Goal: Information Seeking & Learning: Learn about a topic

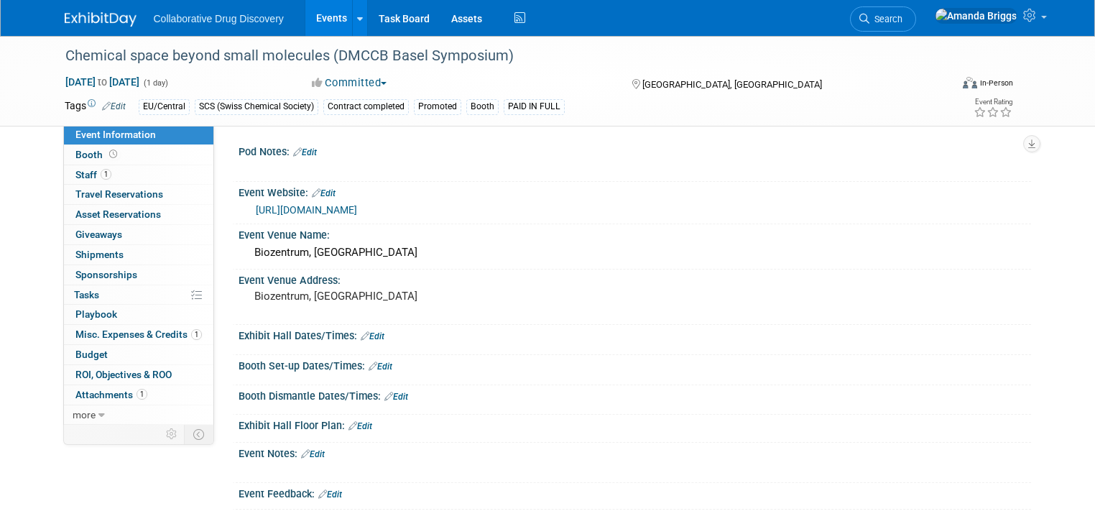
click at [317, 22] on link "Events" at bounding box center [331, 18] width 52 height 36
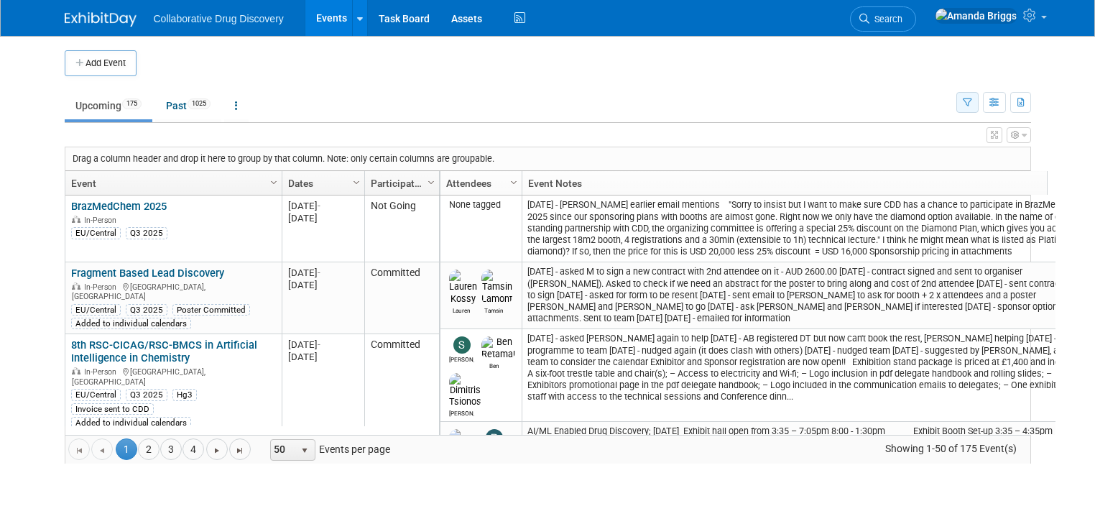
click at [977, 106] on button "button" at bounding box center [967, 102] width 22 height 21
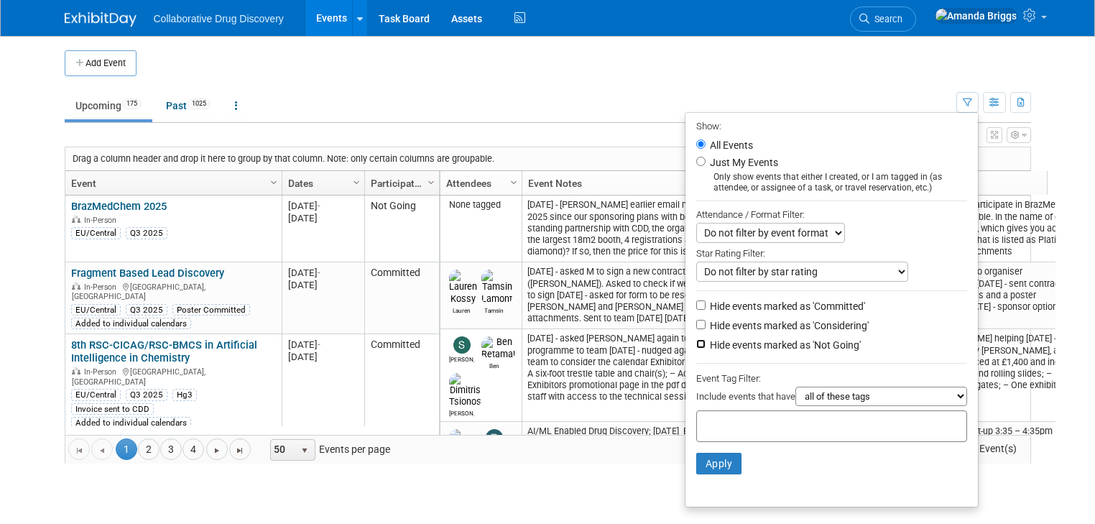
click at [704, 343] on input "Hide events marked as 'Not Going'" at bounding box center [700, 343] width 9 height 9
checkbox input "true"
click at [722, 412] on div at bounding box center [831, 426] width 271 height 32
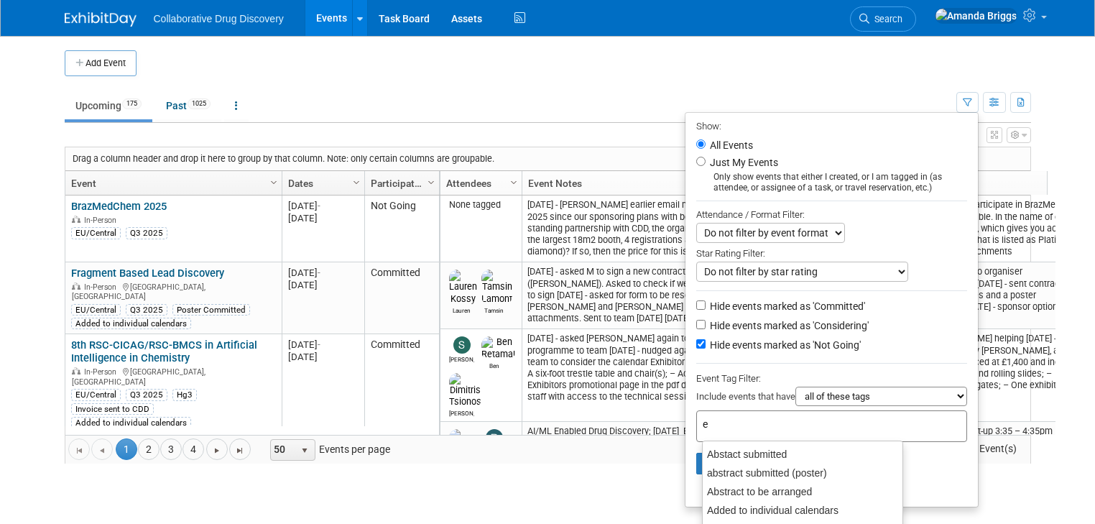
type input "eu"
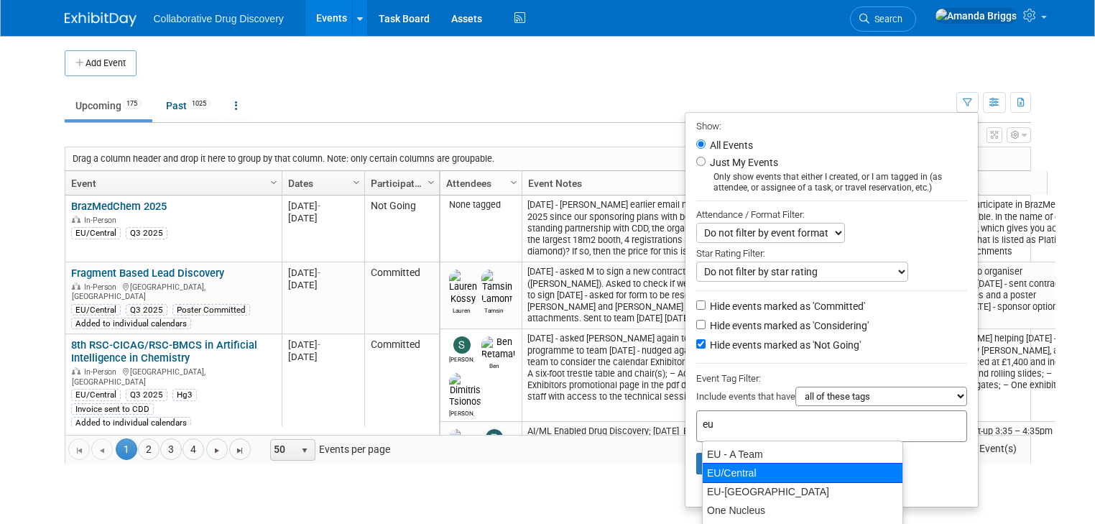
click at [711, 472] on div "EU/Central" at bounding box center [802, 473] width 201 height 20
type input "EU/Central"
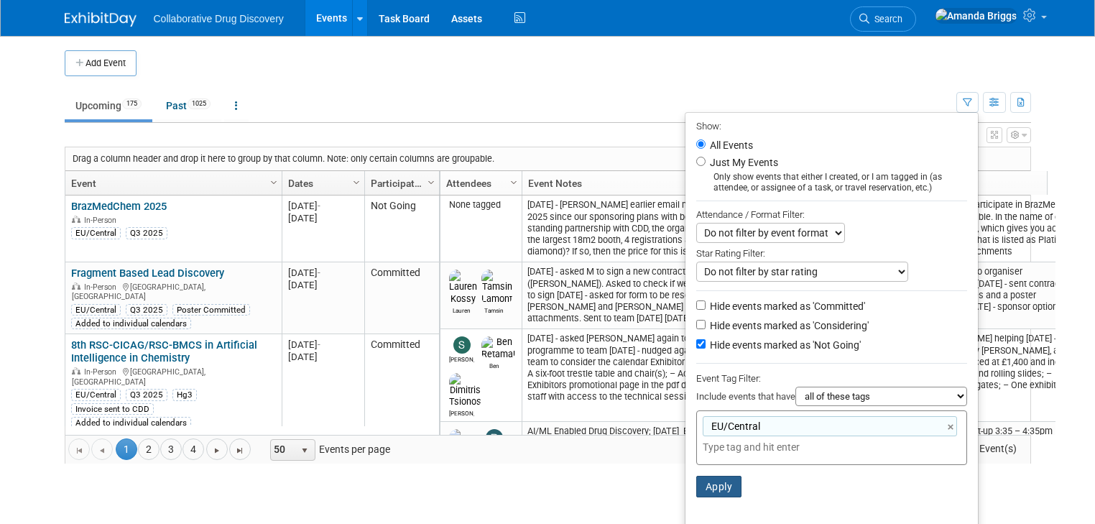
click at [717, 484] on button "Apply" at bounding box center [719, 487] width 46 height 22
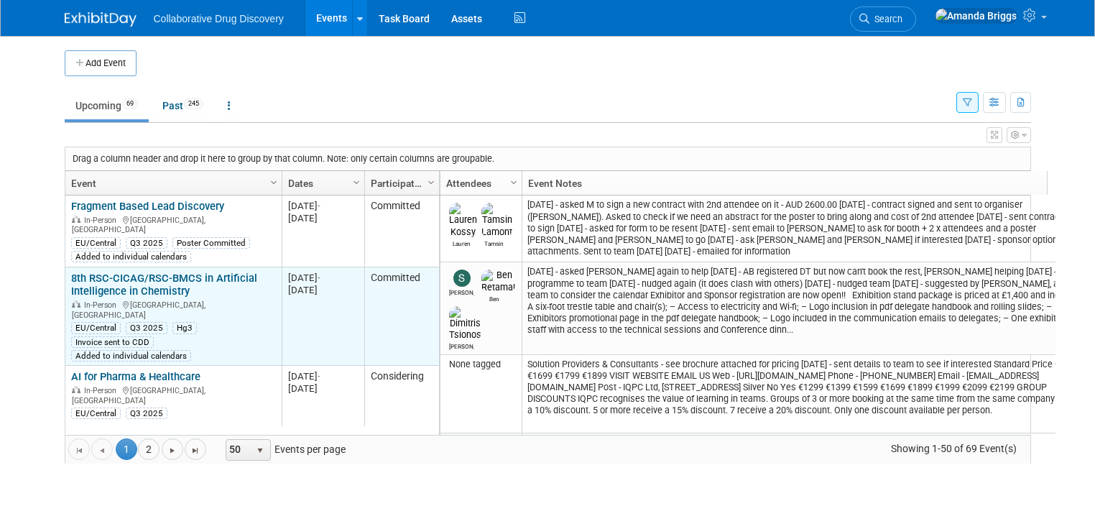
click at [115, 273] on link "8th RSC-CICAG/RSC-BMCS in Artificial Intelligence in Chemistry" at bounding box center [164, 285] width 186 height 27
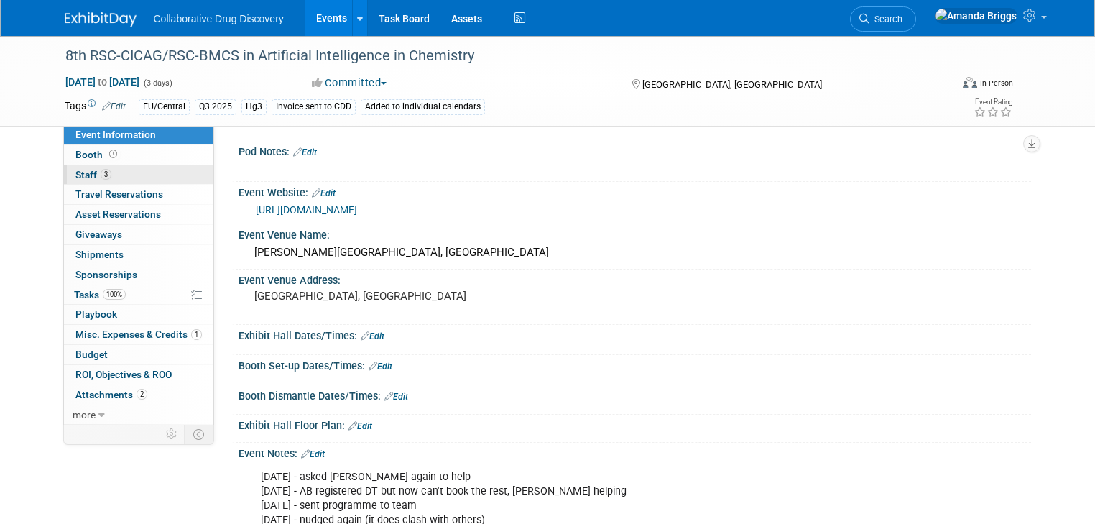
click at [83, 175] on span "Staff 3" at bounding box center [93, 174] width 36 height 11
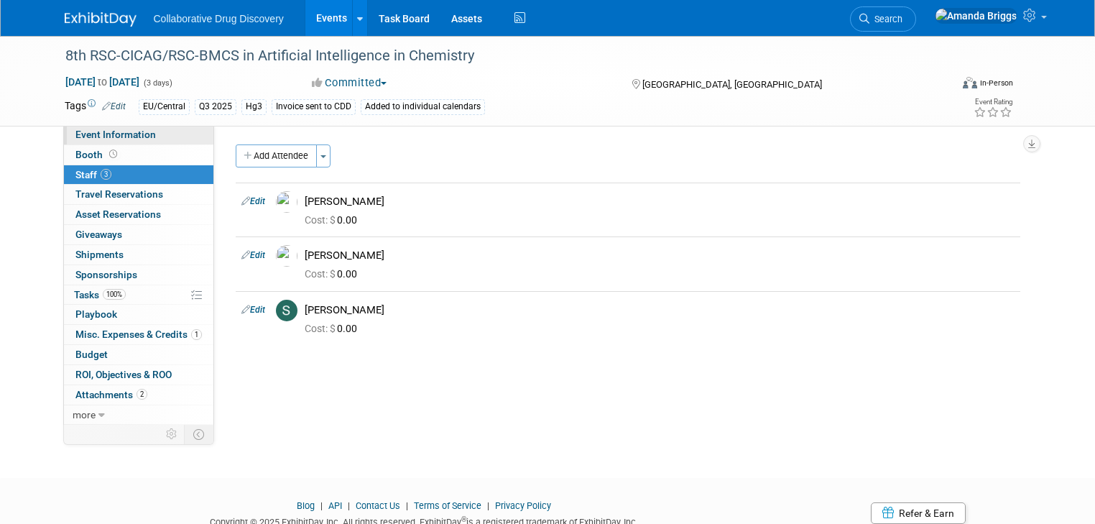
click at [89, 137] on span "Event Information" at bounding box center [115, 134] width 80 height 11
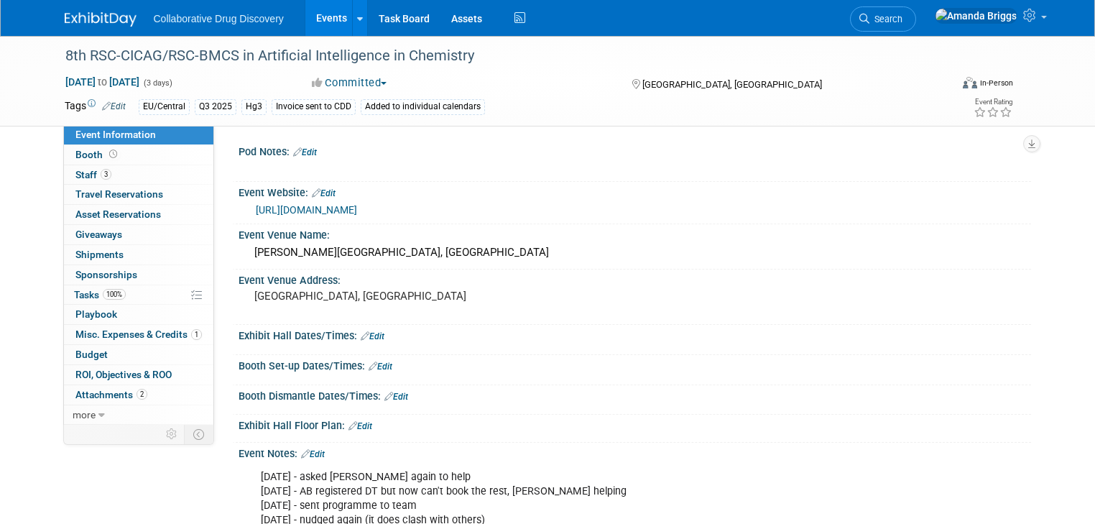
click at [324, 210] on link "https://www.rscbmcs.org/events/aichem8/" at bounding box center [306, 209] width 101 height 11
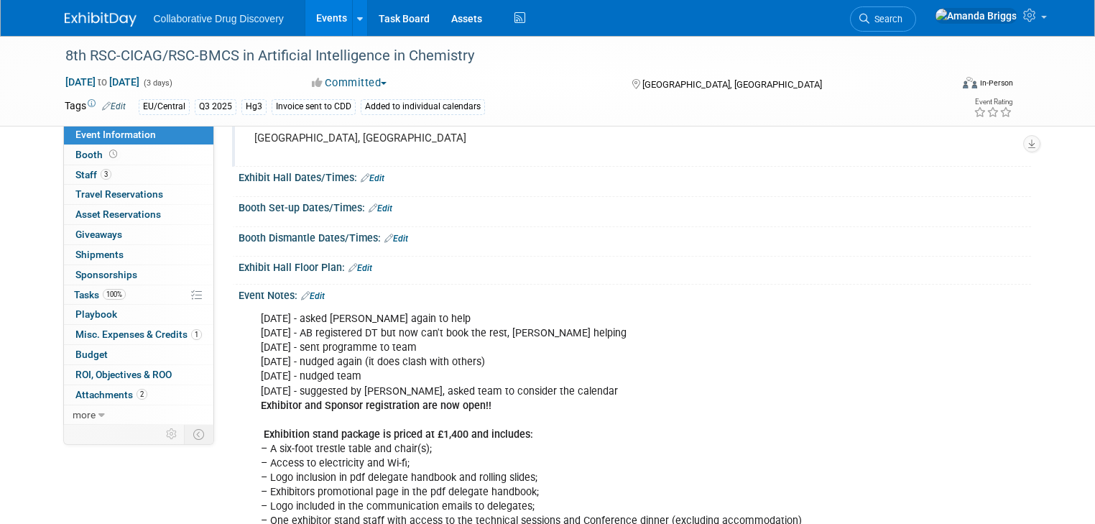
scroll to position [230, 0]
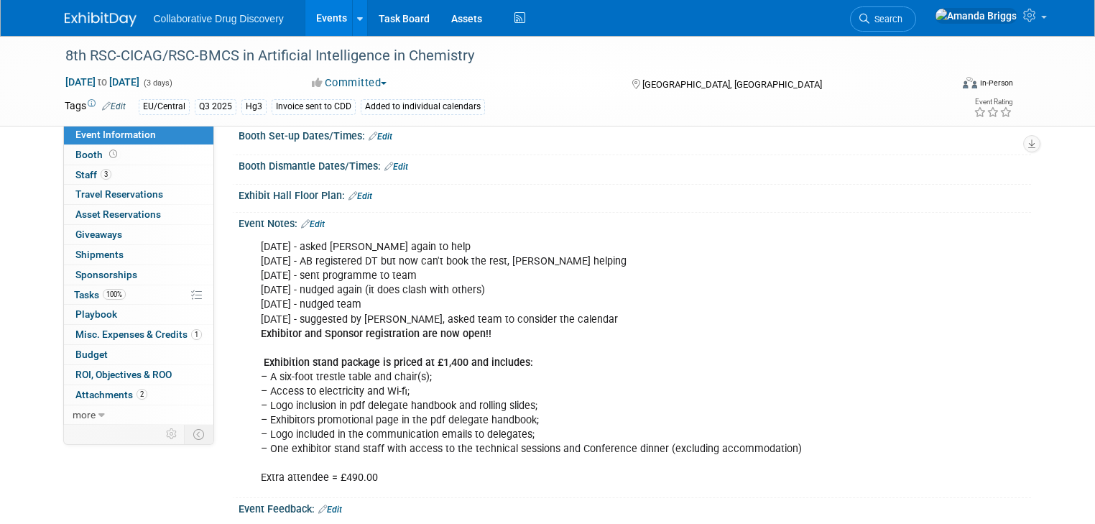
click at [319, 22] on link "Events" at bounding box center [331, 18] width 52 height 36
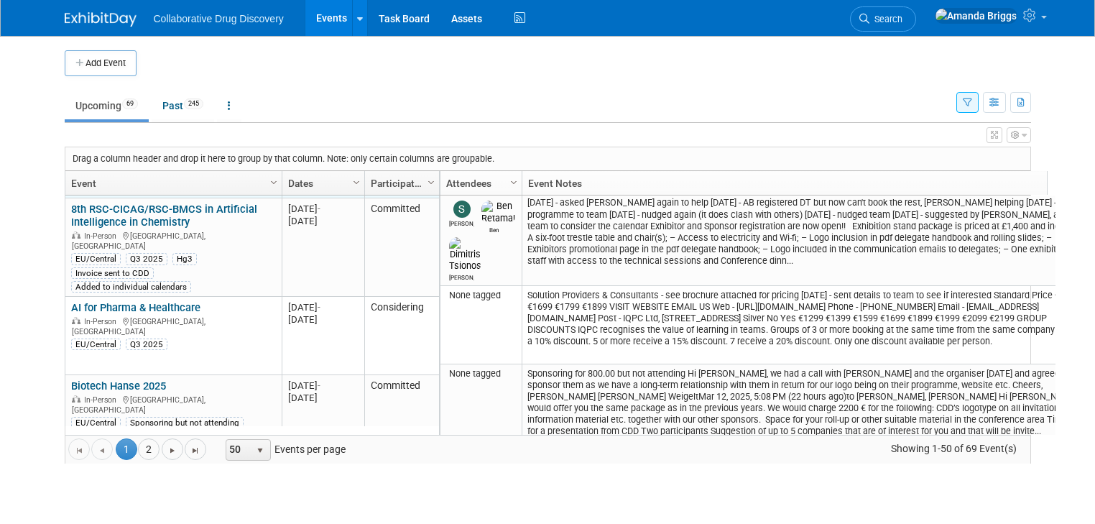
scroll to position [138, 0]
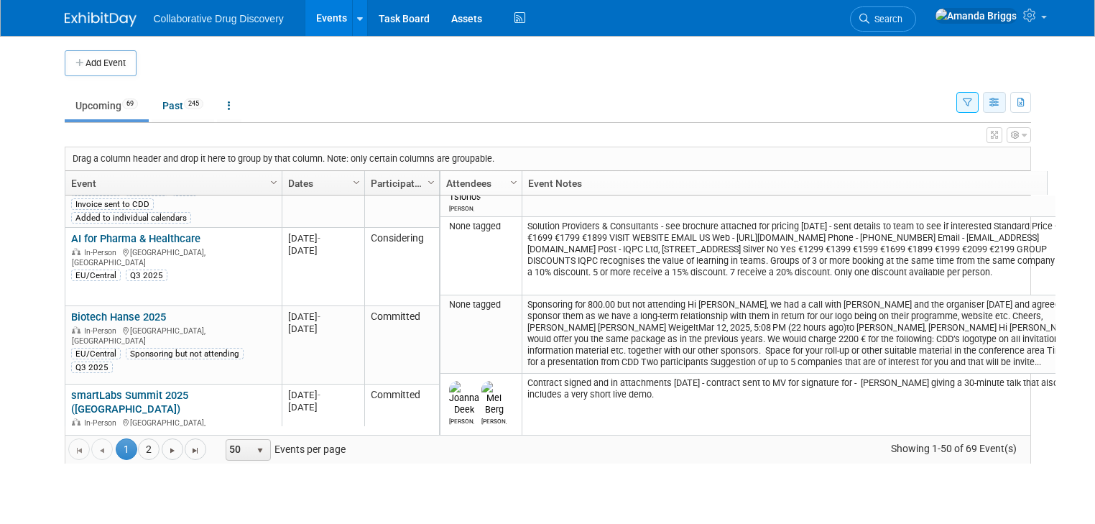
click at [1000, 106] on icon "button" at bounding box center [994, 102] width 11 height 9
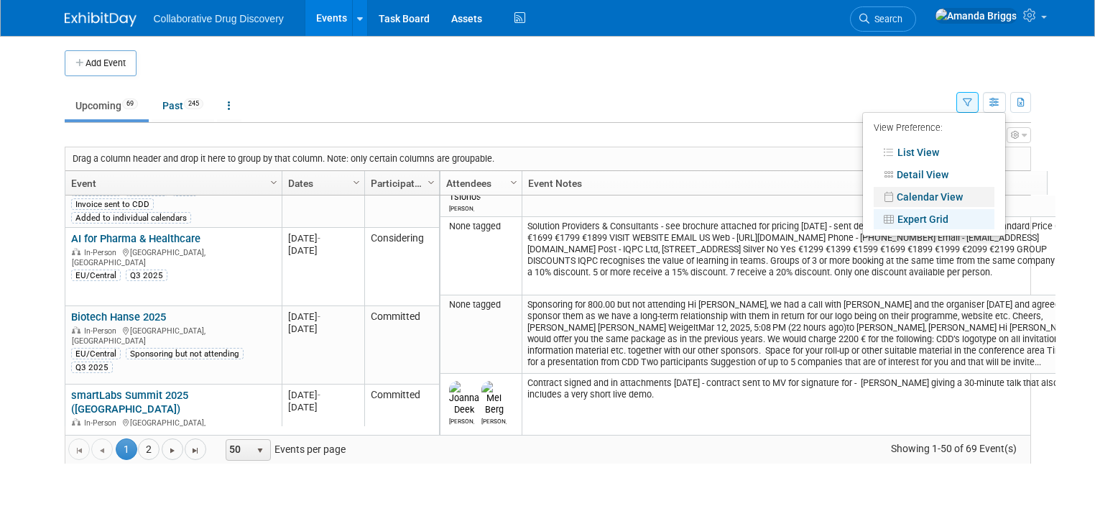
click at [934, 195] on link "Calendar View" at bounding box center [934, 197] width 121 height 20
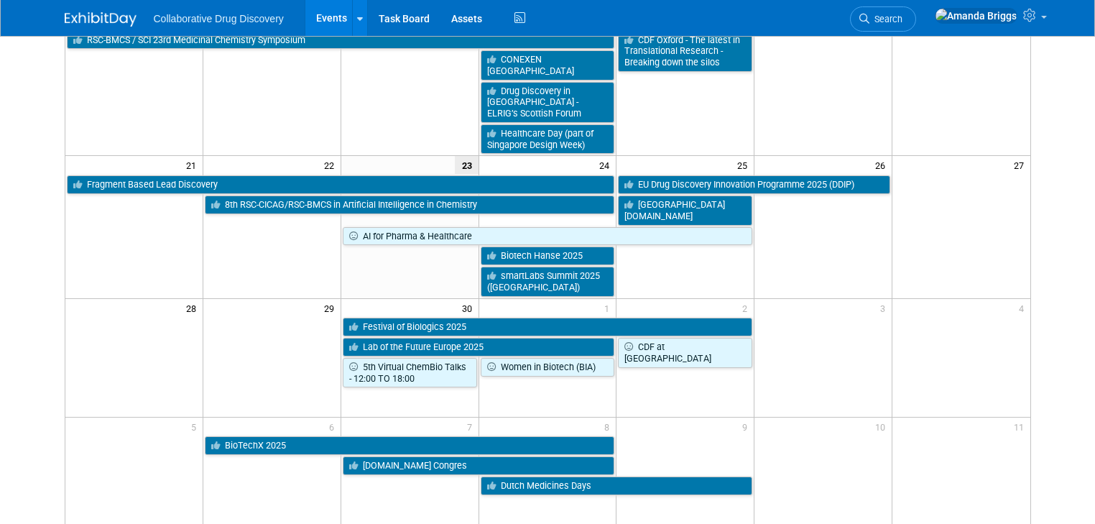
scroll to position [402, 0]
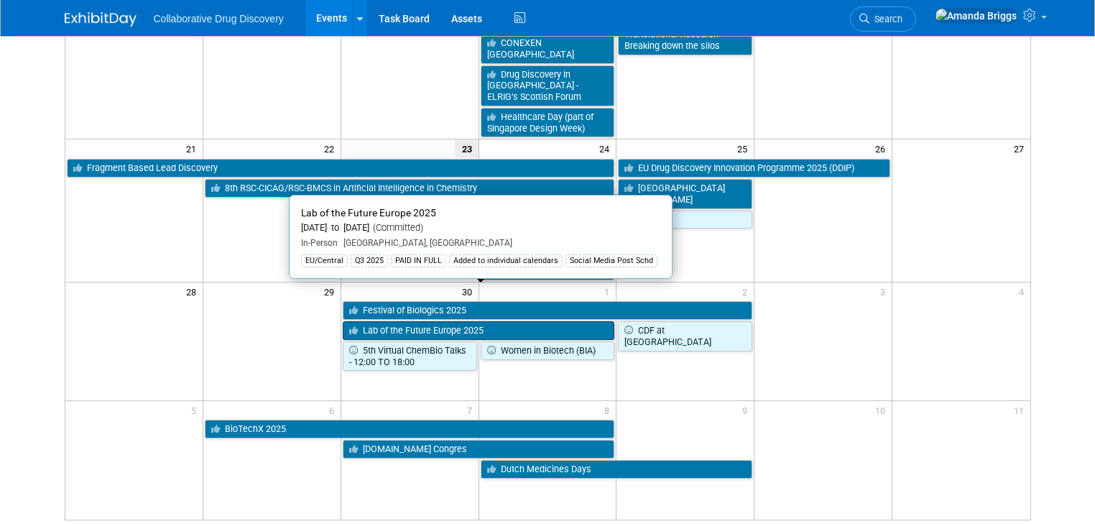
click at [378, 321] on link "Lab of the Future Europe 2025" at bounding box center [479, 330] width 272 height 19
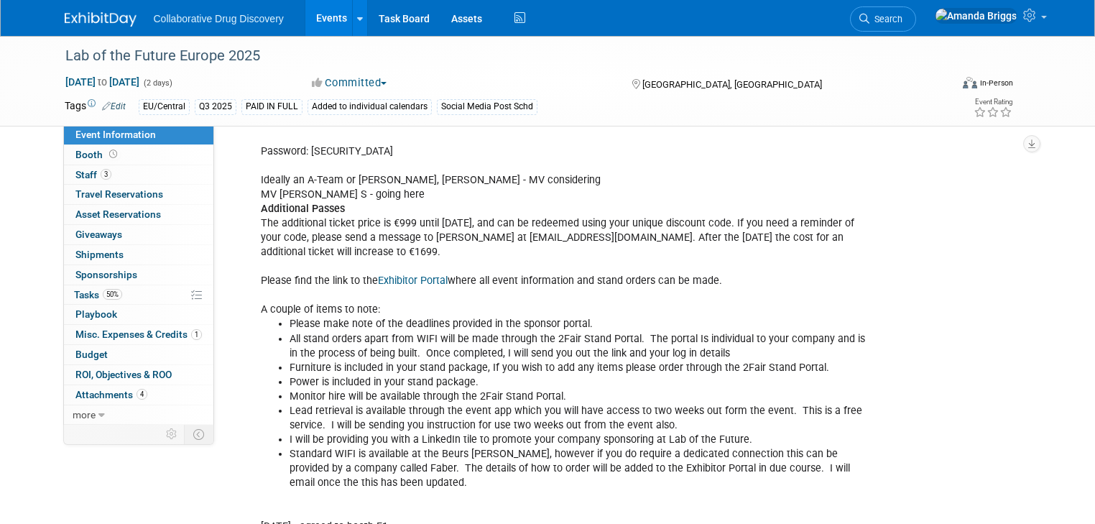
scroll to position [805, 0]
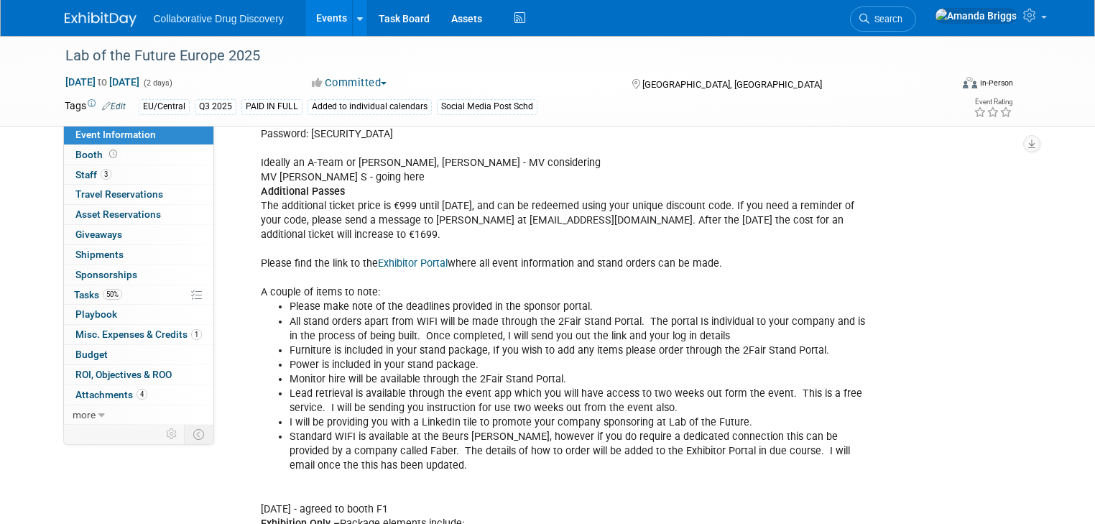
click at [385, 260] on link "Exhibitor Portal" at bounding box center [413, 263] width 70 height 12
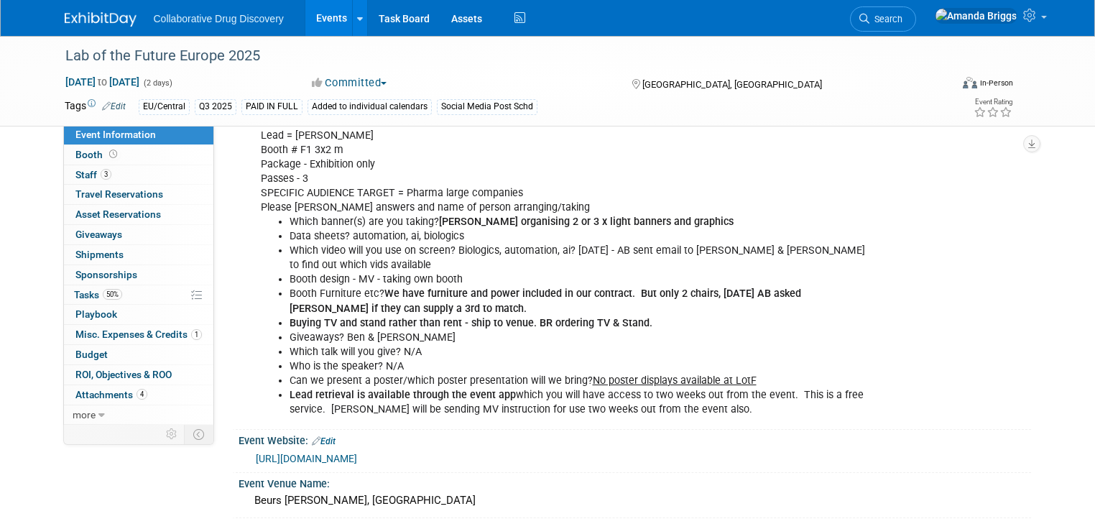
scroll to position [0, 0]
